Goal: Check status: Check status

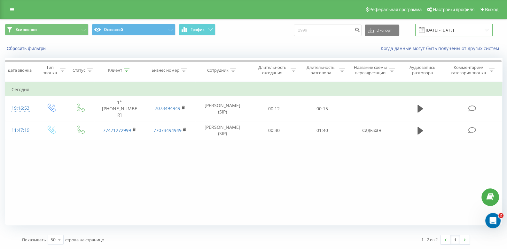
click at [462, 30] on input "24.08.2025 - 22.09.2025" at bounding box center [453, 30] width 77 height 12
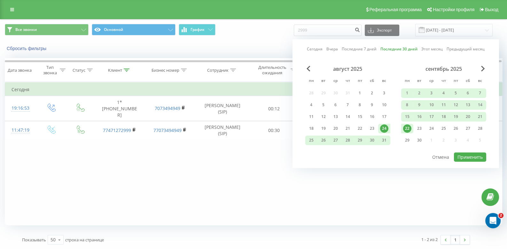
click at [321, 50] on font "Сегодня" at bounding box center [315, 48] width 16 height 5
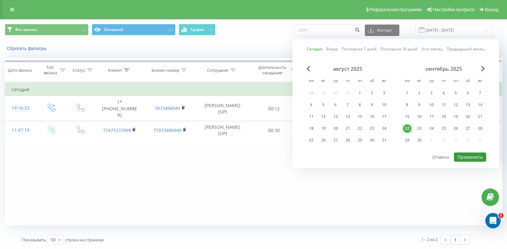
click at [461, 156] on font "Применить" at bounding box center [469, 157] width 25 height 6
type input "[DATE] - [DATE]"
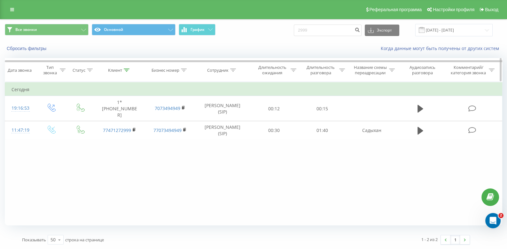
click at [77, 72] on font "Статус" at bounding box center [79, 70] width 13 height 6
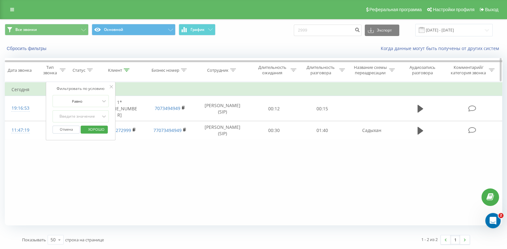
click at [112, 71] on font "Клиент" at bounding box center [115, 70] width 14 height 6
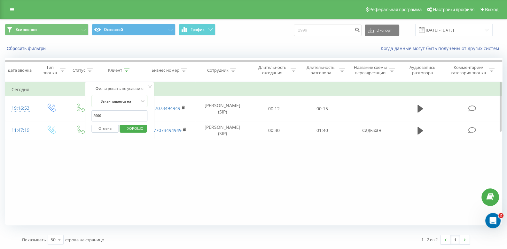
click at [130, 115] on input "2999" at bounding box center [119, 116] width 56 height 11
click button "ХОРОШО" at bounding box center [132, 129] width 27 height 8
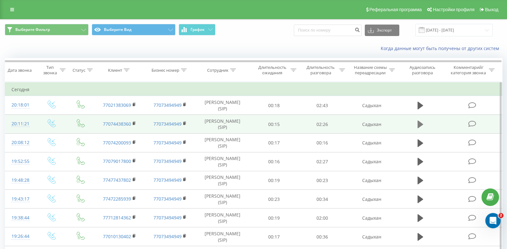
click at [419, 123] on icon at bounding box center [420, 125] width 6 height 8
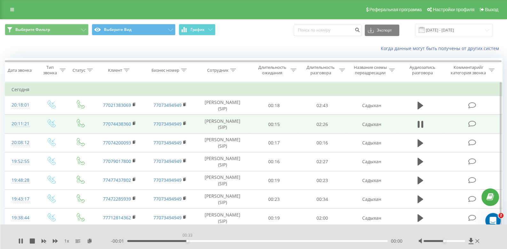
drag, startPoint x: 134, startPoint y: 238, endPoint x: 188, endPoint y: 239, distance: 54.0
click at [188, 241] on div "00:33" at bounding box center [257, 242] width 260 height 2
click at [478, 239] on icon at bounding box center [477, 241] width 4 height 5
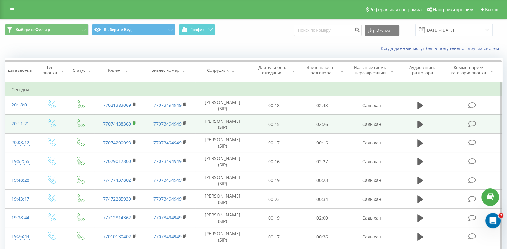
click at [134, 121] on icon at bounding box center [135, 123] width 4 height 4
